Goal: Task Accomplishment & Management: Manage account settings

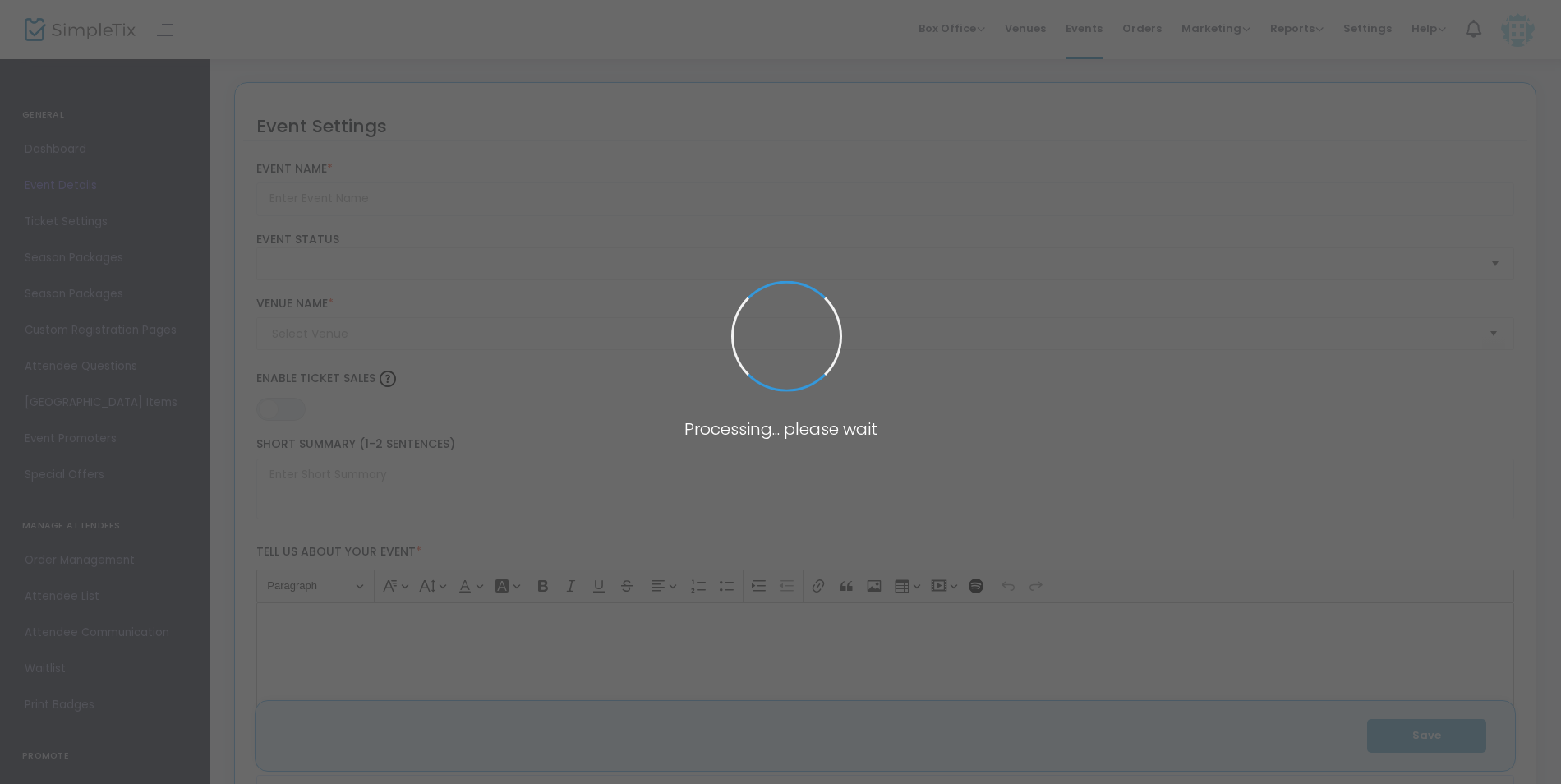
type input "HMA's 4th Annual Holiday Party - Archived"
type textarea "HMA's 4th Annual Holiday Party Party or Social Gathering We are thrilled to inv…"
type input "Reserve Tickets"
type input "Palace of Riverbend"
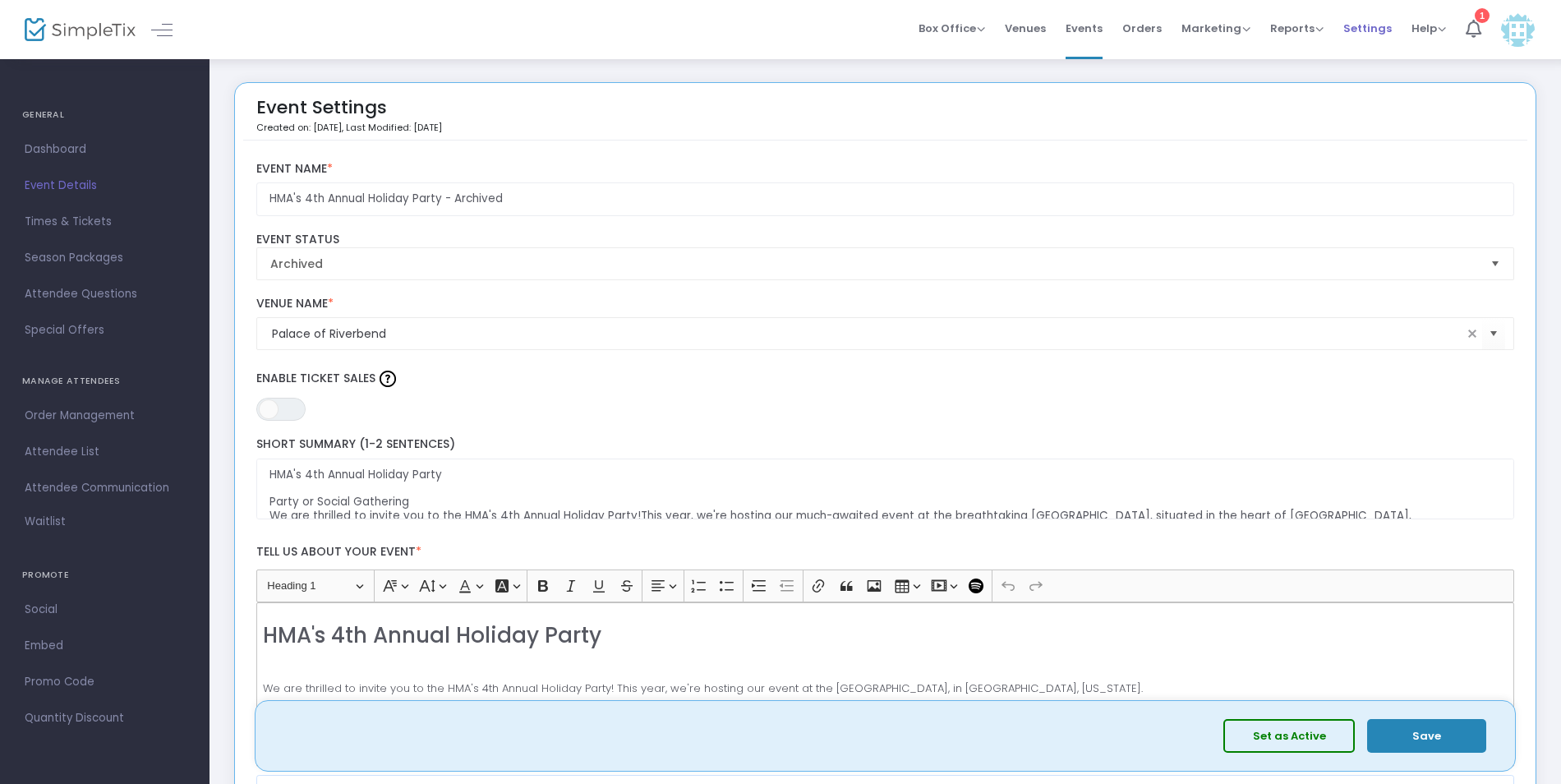
click at [1370, 33] on span "Settings" at bounding box center [1367, 28] width 48 height 42
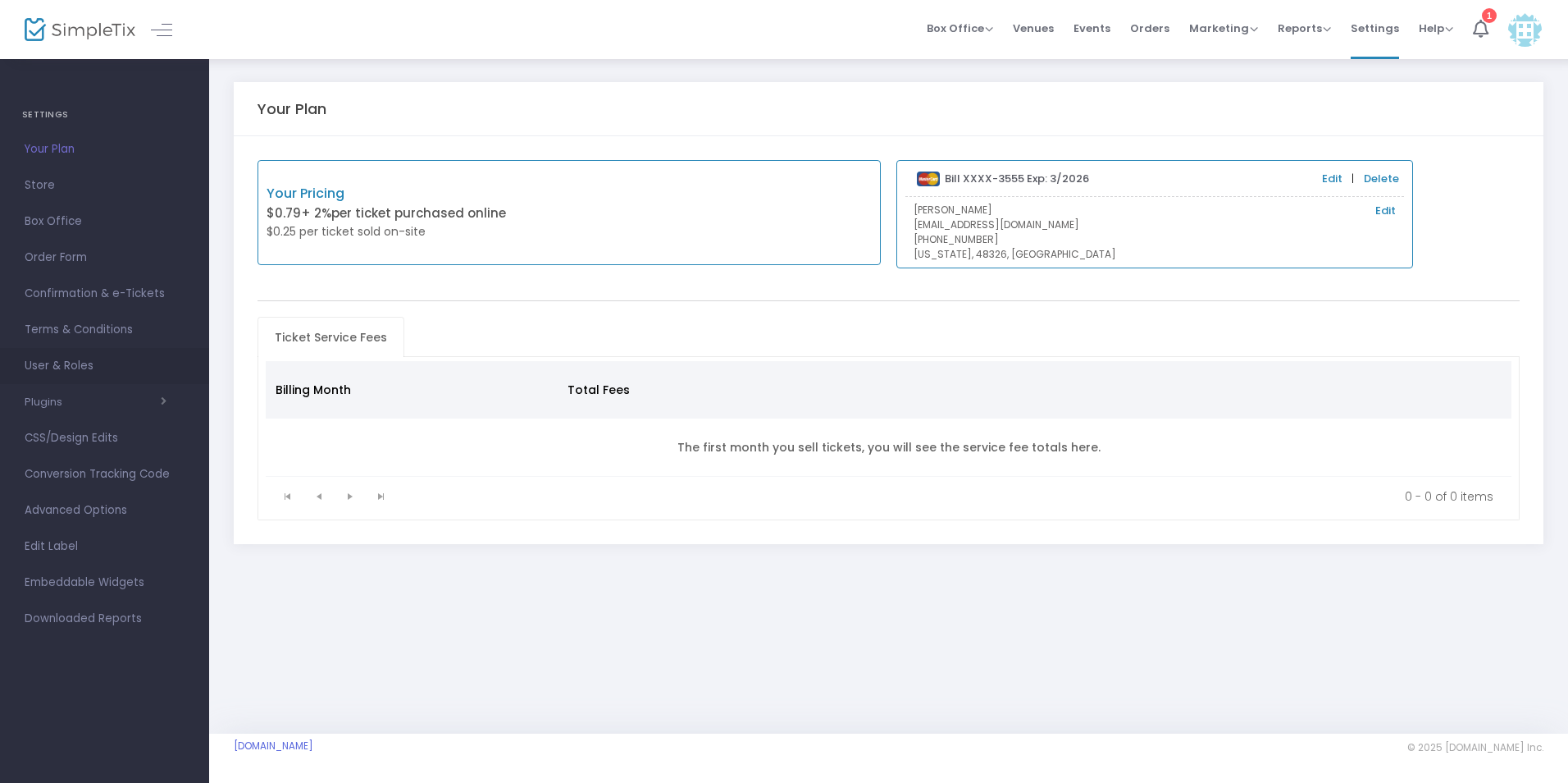
click at [64, 367] on span "User & Roles" at bounding box center [105, 366] width 160 height 22
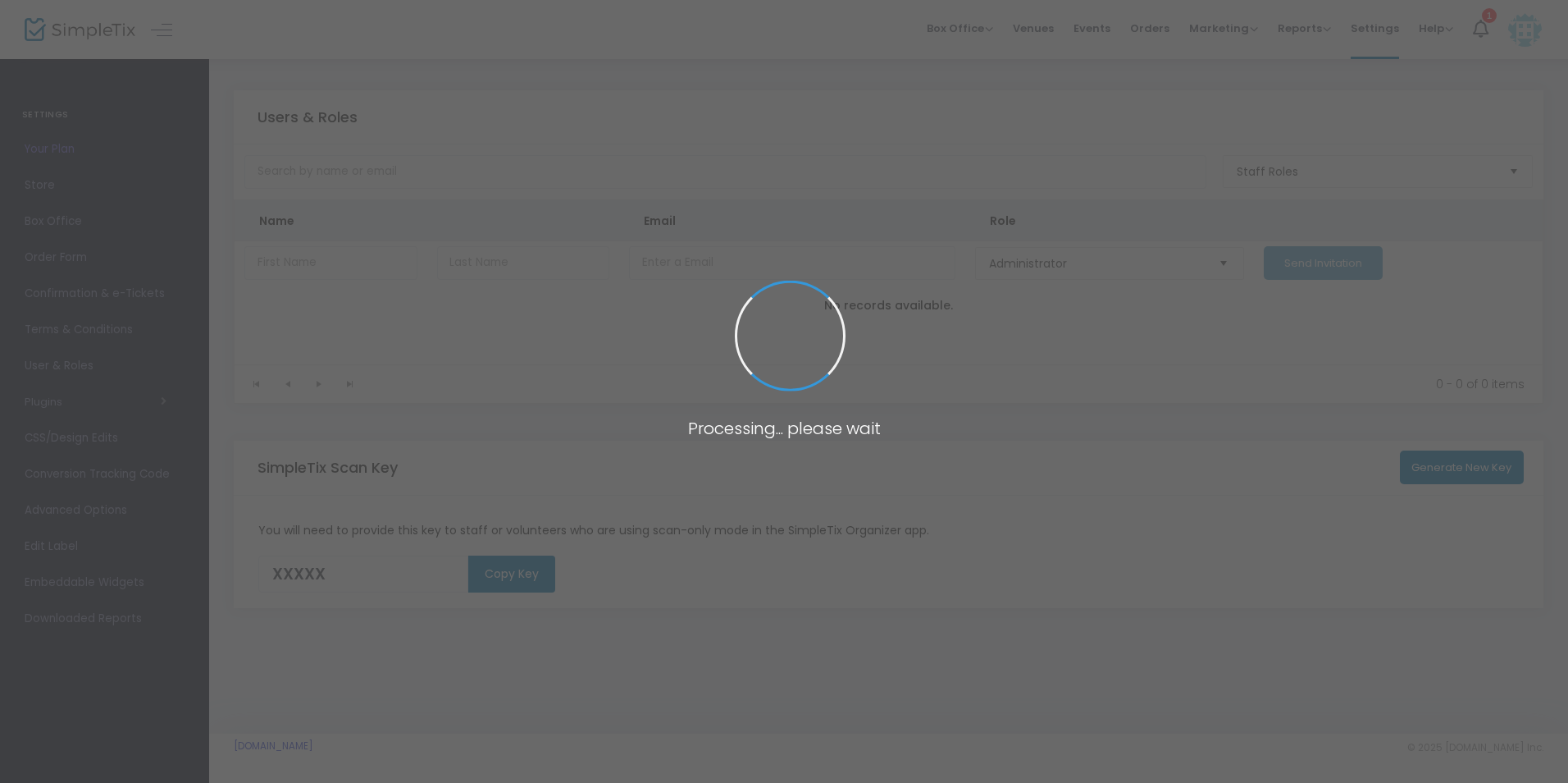
type input "EN6XO"
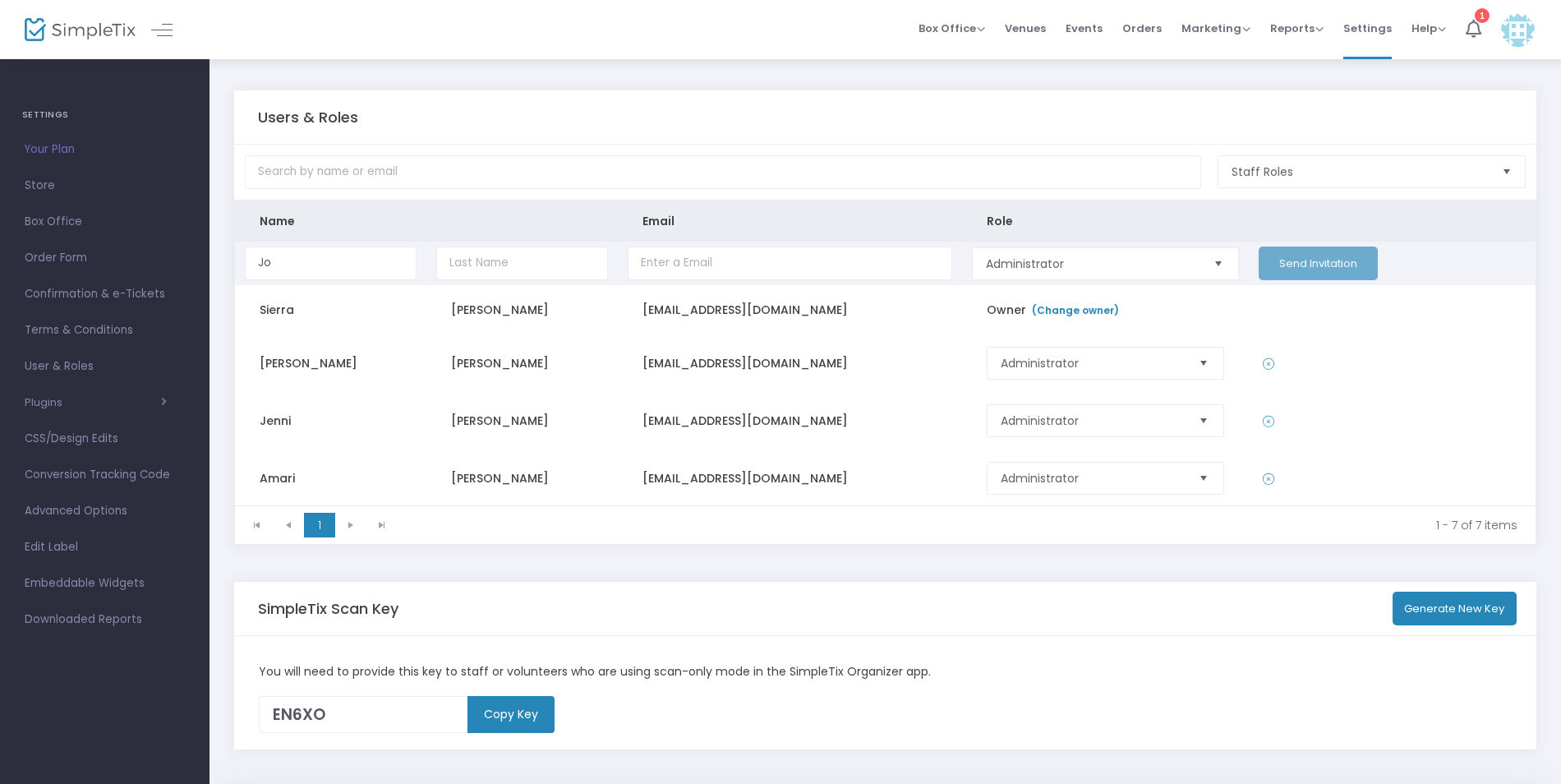
type input "[PERSON_NAME]"
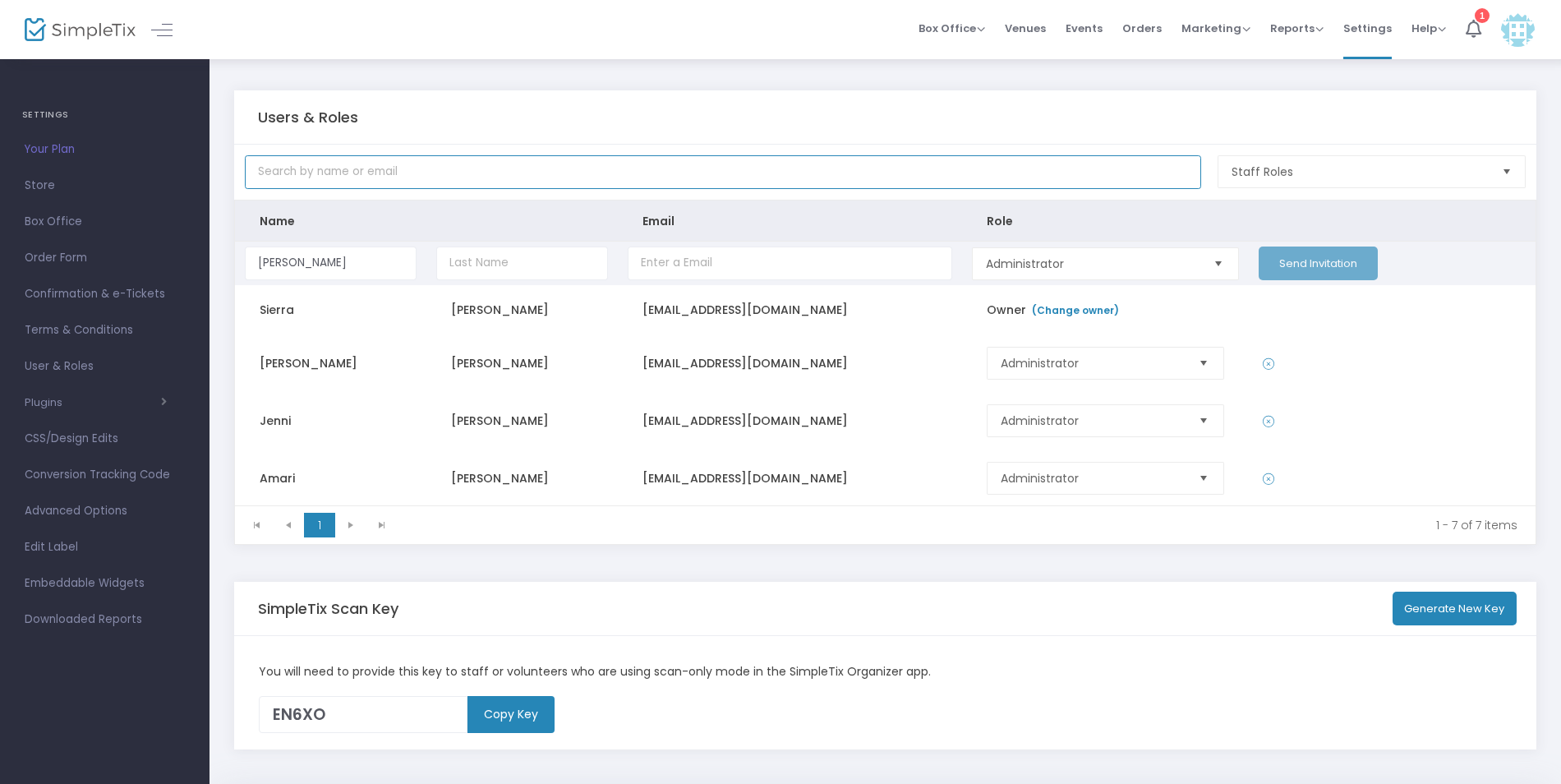
type input "[PERSON_NAME][EMAIL_ADDRESS][DOMAIN_NAME]"
type input "[PERSON_NAME]"
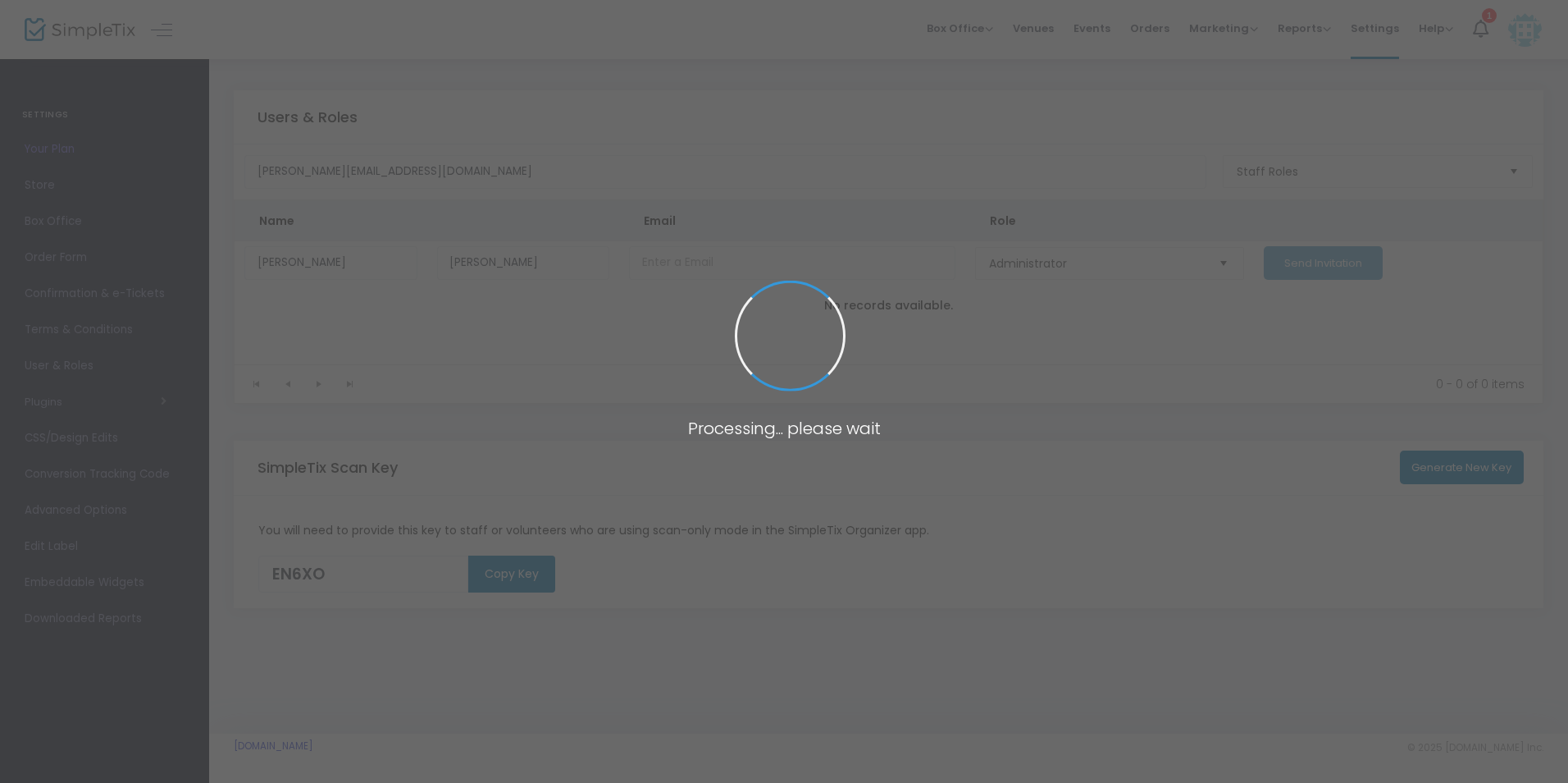
click at [656, 269] on span at bounding box center [784, 391] width 1568 height 783
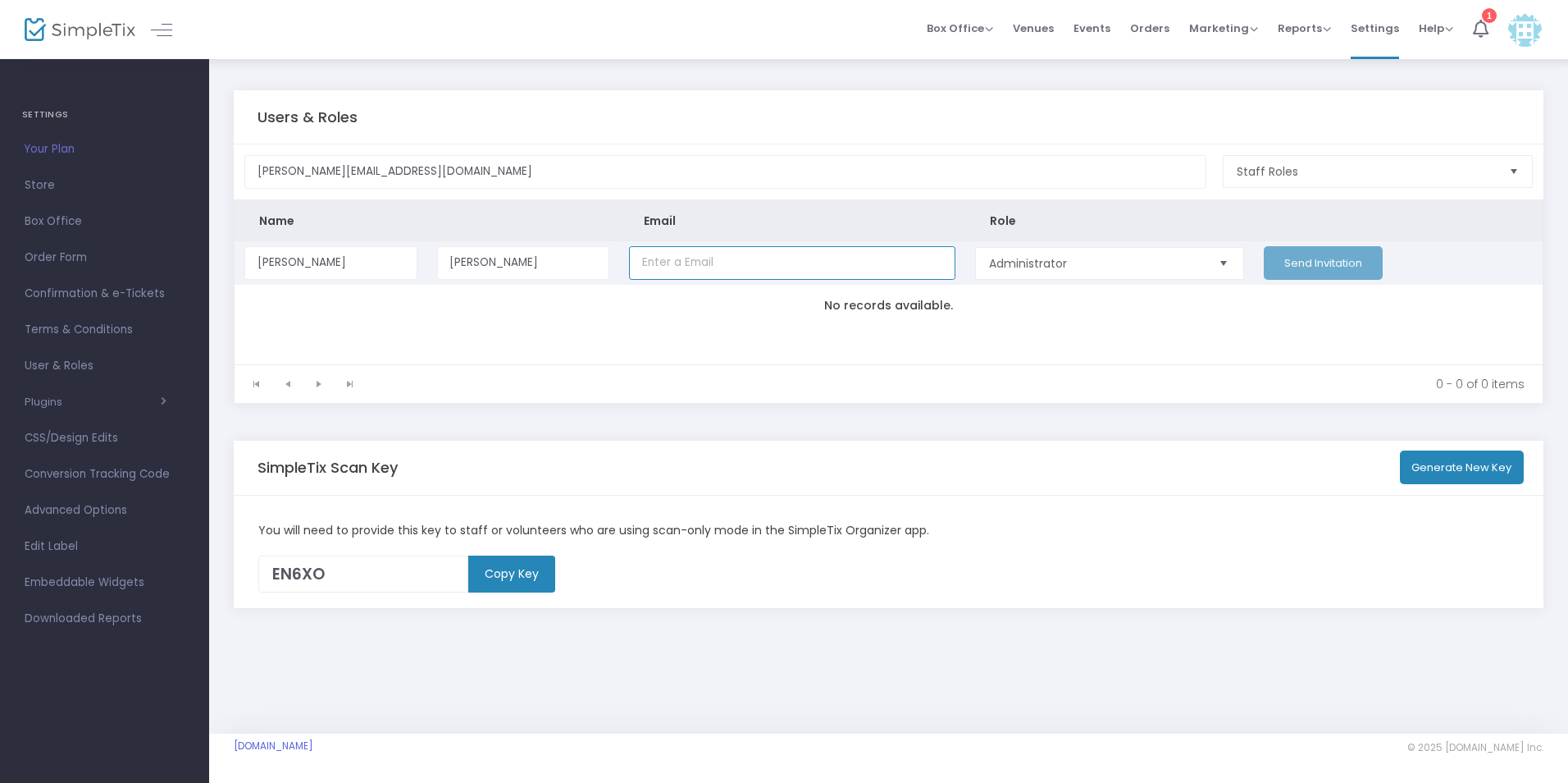
click at [677, 262] on input "Data table" at bounding box center [792, 263] width 327 height 34
type input "[PERSON_NAME][EMAIL_ADDRESS][DOMAIN_NAME]"
click at [1024, 268] on span "Administrator" at bounding box center [1095, 263] width 214 height 16
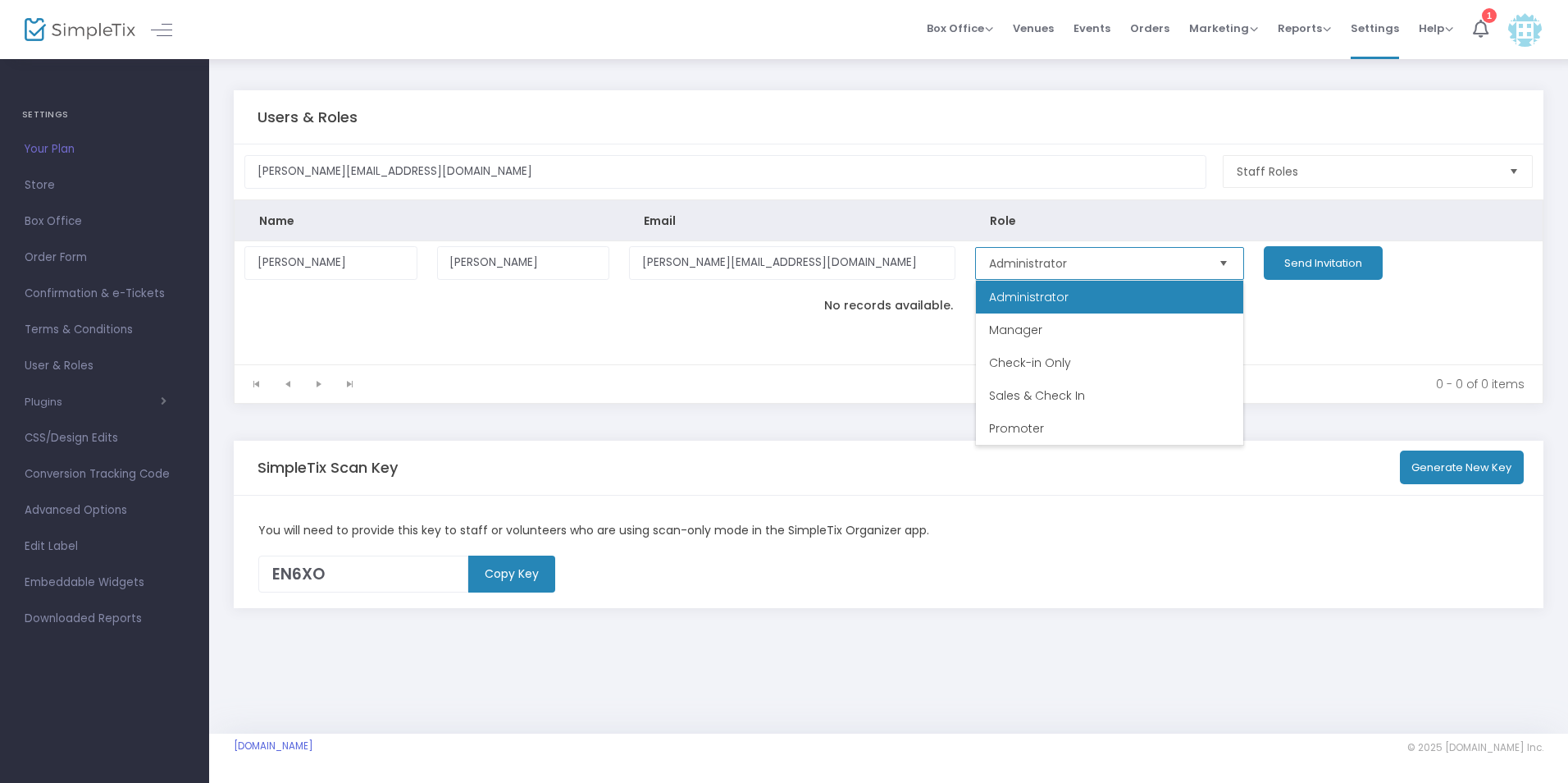
click at [1048, 299] on span "Administrator" at bounding box center [1028, 296] width 79 height 16
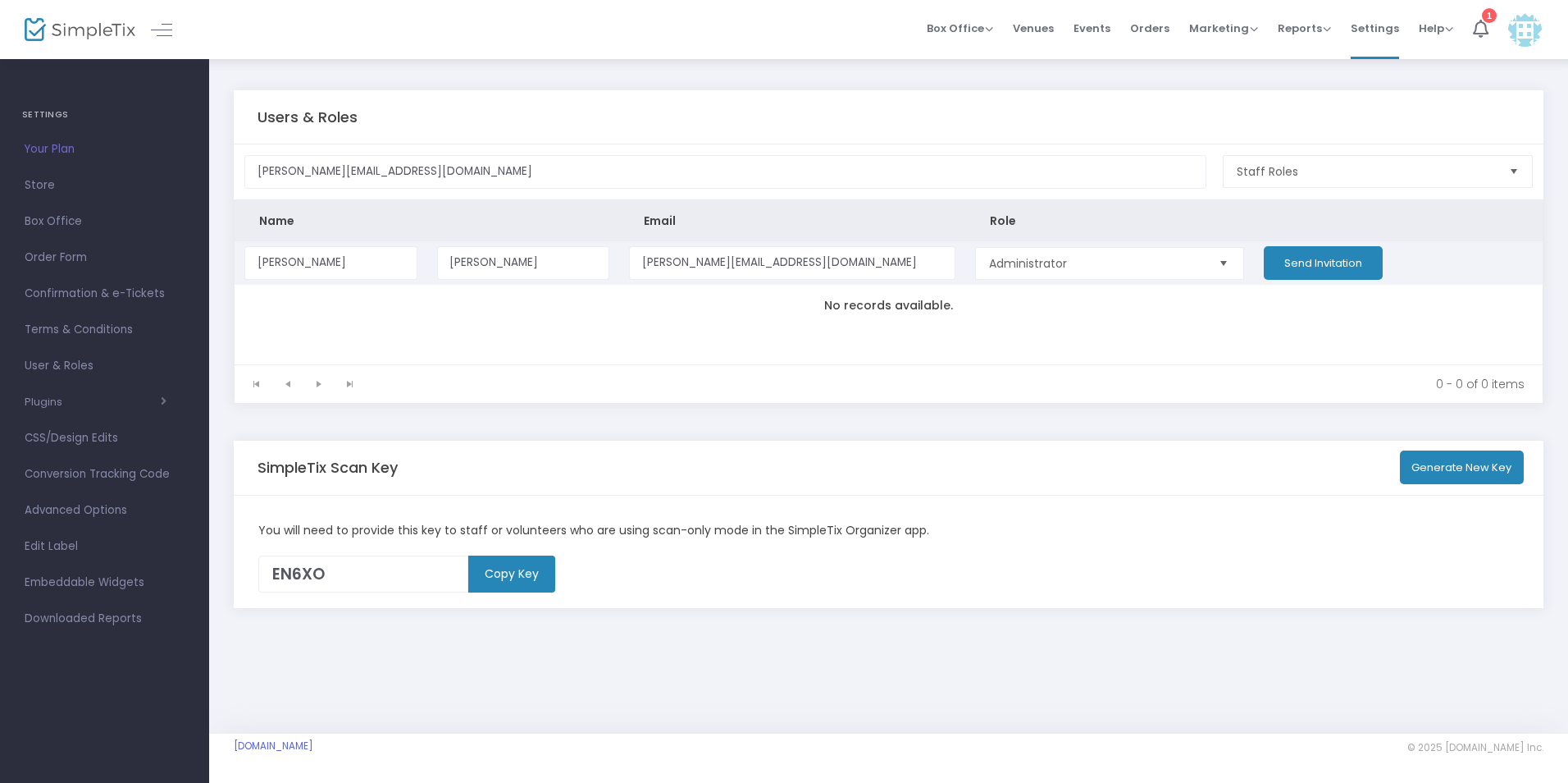
click at [1306, 265] on button "Send Invitation" at bounding box center [1323, 263] width 119 height 34
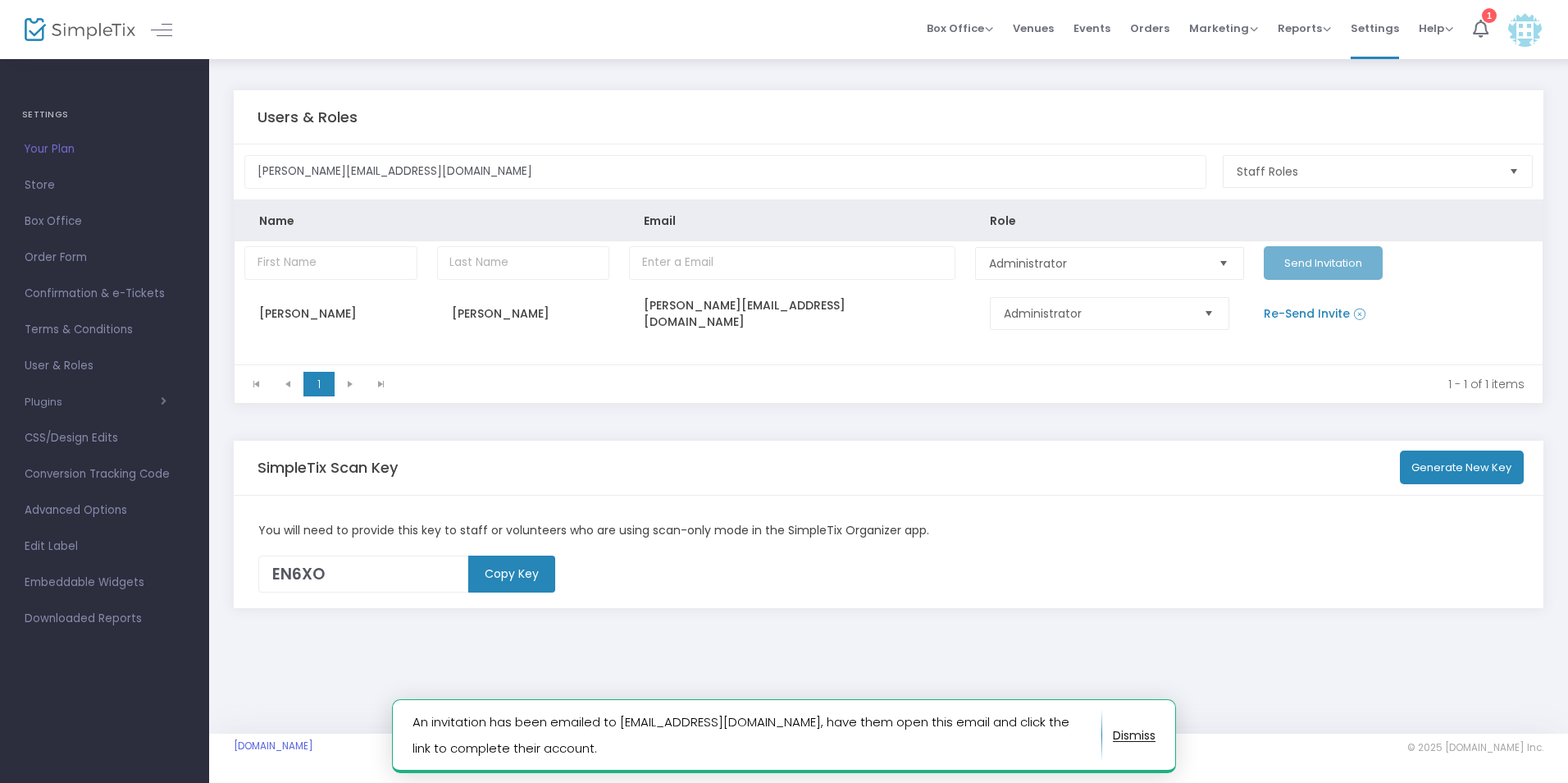
click at [95, 21] on img at bounding box center [80, 29] width 111 height 24
